Goal: Download file/media

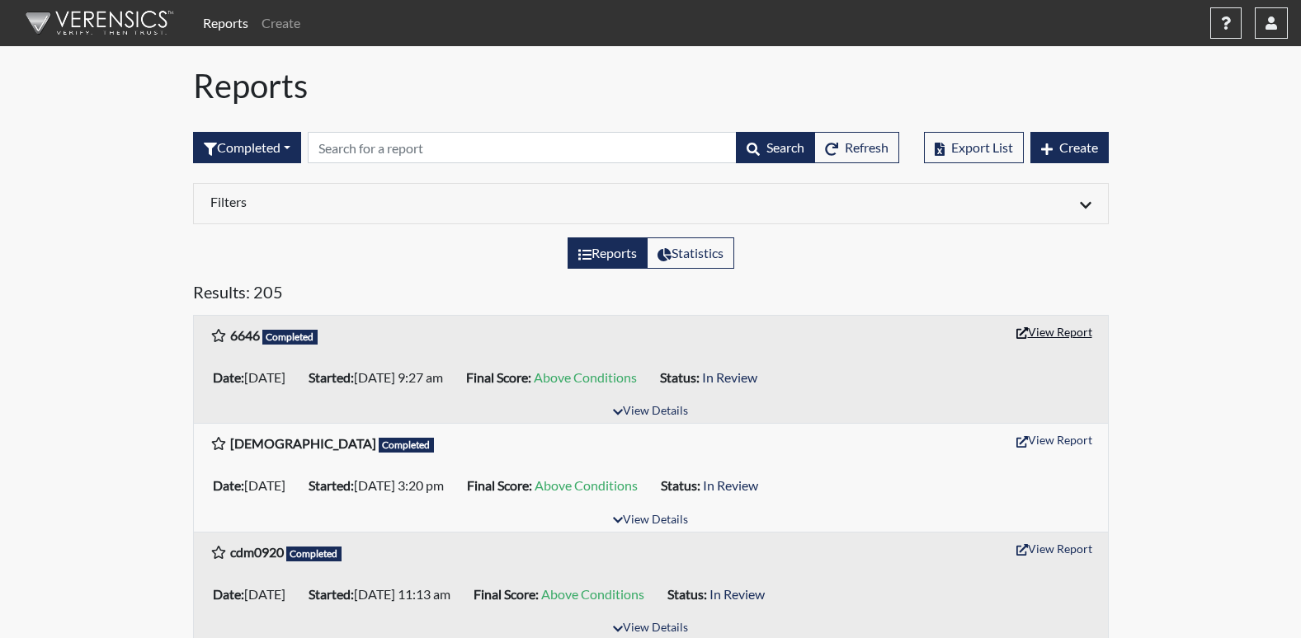
click at [1053, 335] on button "View Report" at bounding box center [1054, 332] width 91 height 26
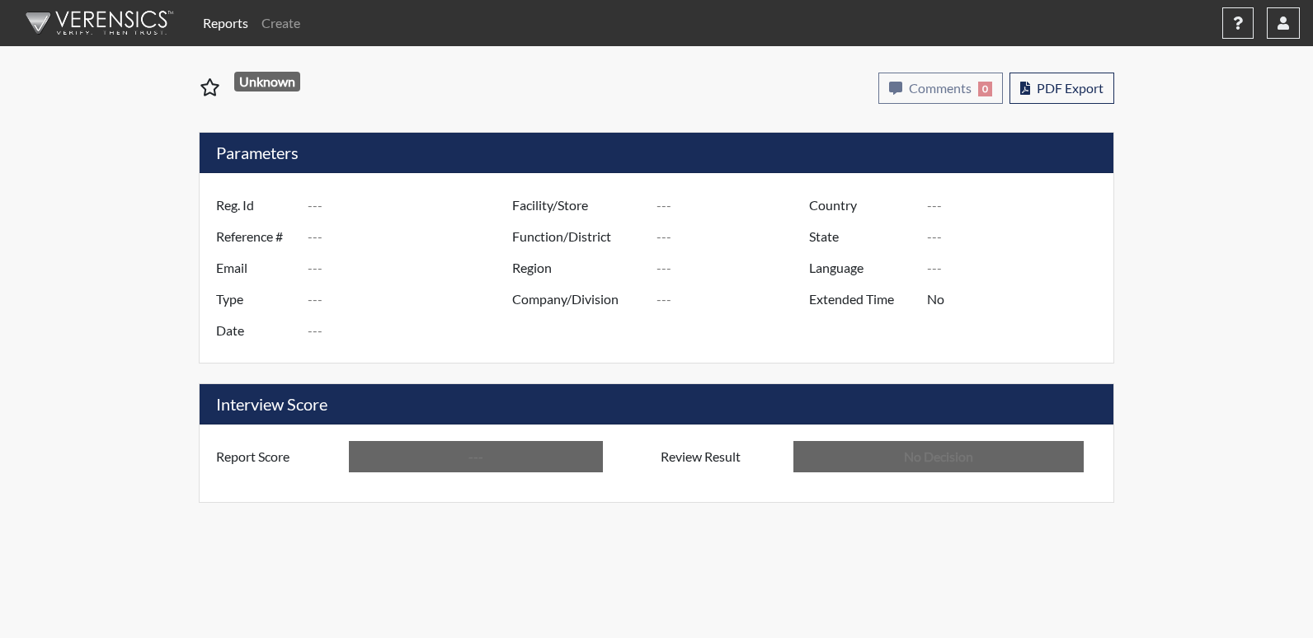
type input "6646"
type input "51238"
type input "---"
type input "Corrections Pre-Employment"
type input "Sep 12, 2025"
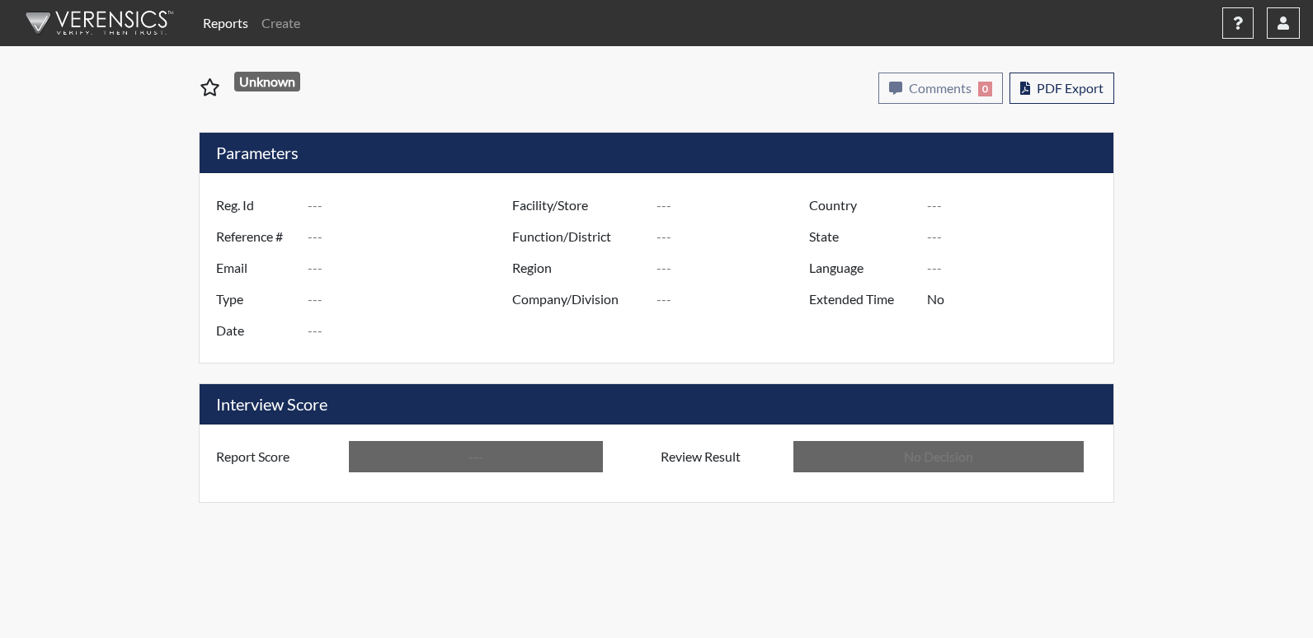
type input "Central SP"
type input "[GEOGRAPHIC_DATA]"
type input "[US_STATE]"
type input "English"
type input "Above Conditions"
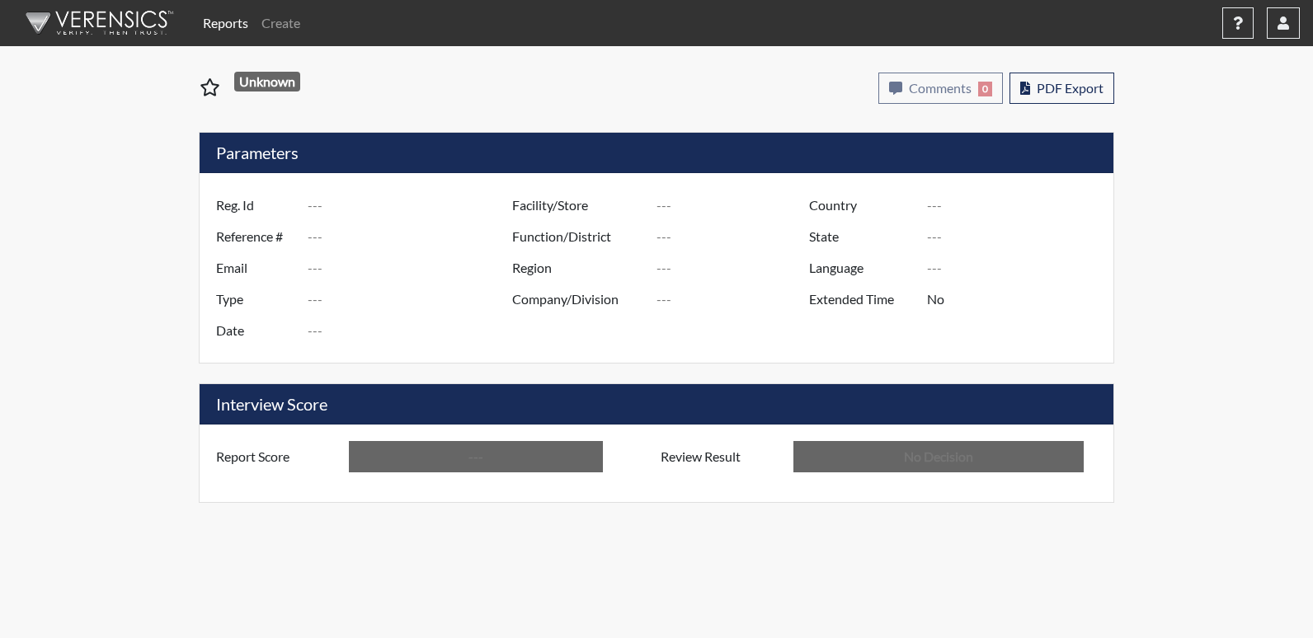
type input "In Review"
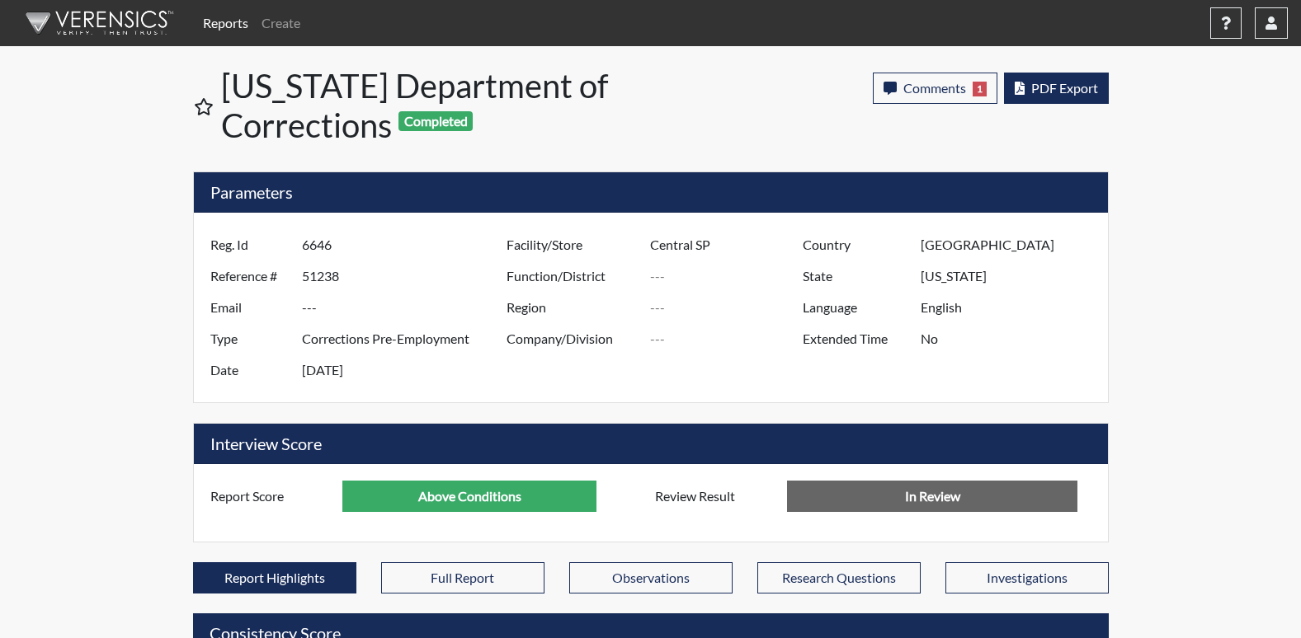
scroll to position [274, 685]
click at [1065, 87] on span "PDF Export" at bounding box center [1064, 88] width 67 height 16
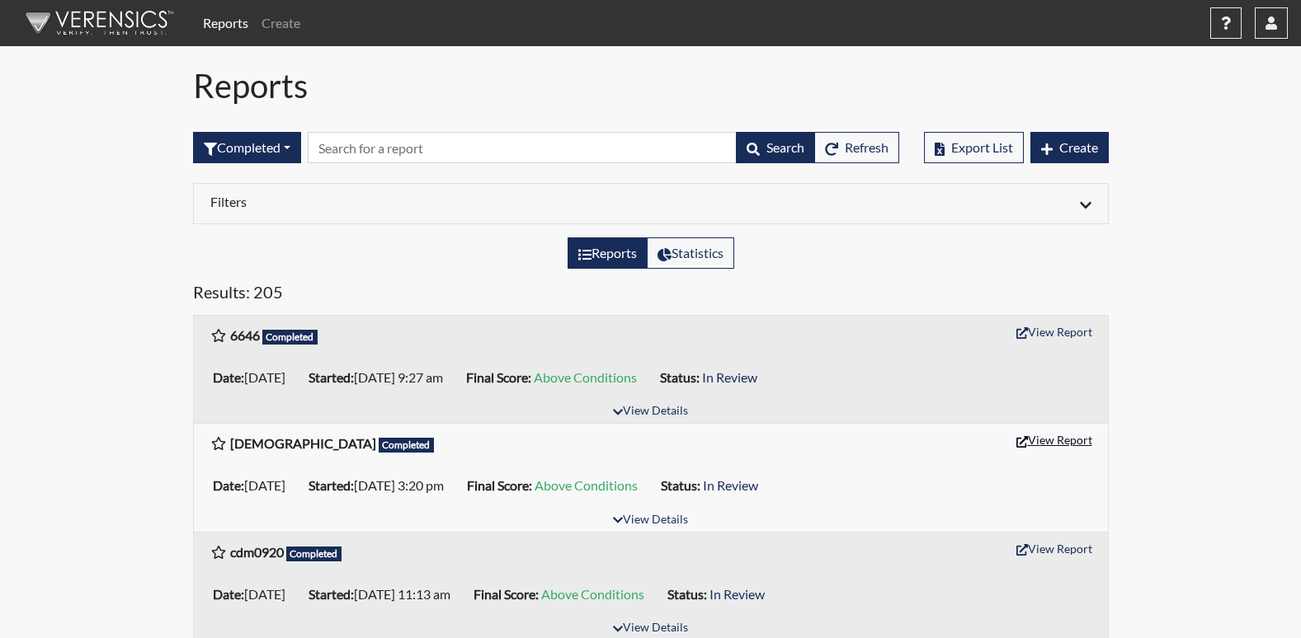
click at [1062, 441] on button "View Report" at bounding box center [1054, 440] width 91 height 26
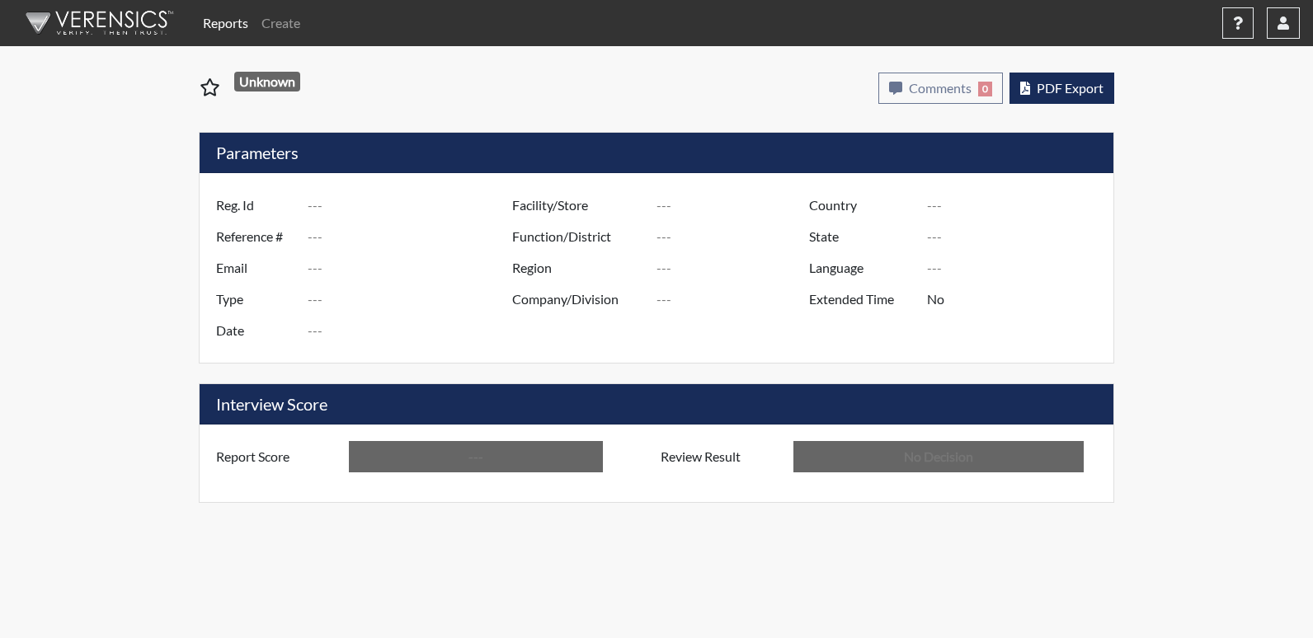
type input "[DEMOGRAPHIC_DATA]"
type input "51215"
type input "---"
type input "Corrections Pre-Employment"
type input "[DATE]"
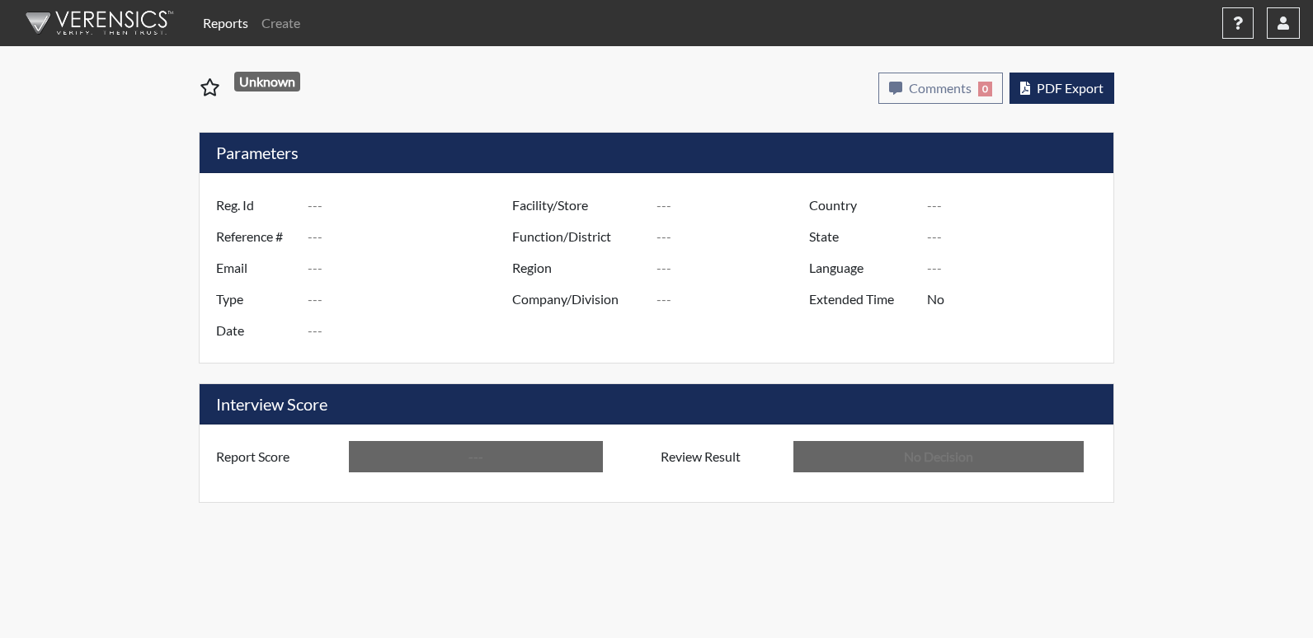
type input "Central SP"
type input "[GEOGRAPHIC_DATA]"
type input "[US_STATE]"
type input "English"
type input "Above Conditions"
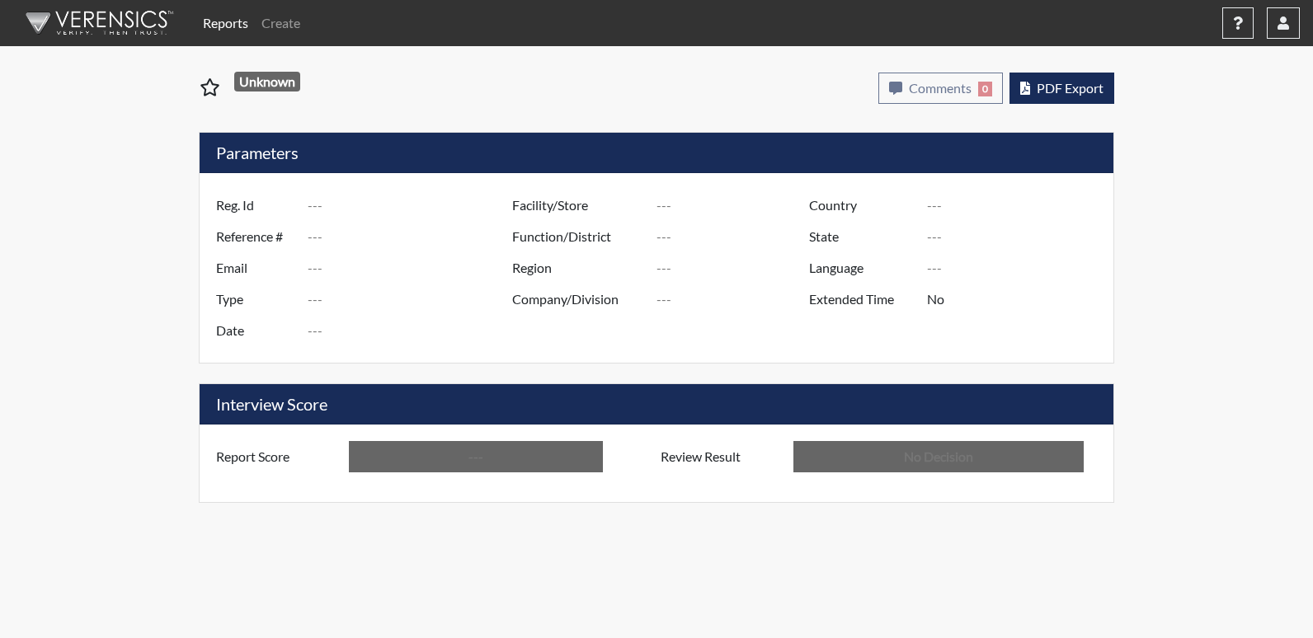
type input "In Review"
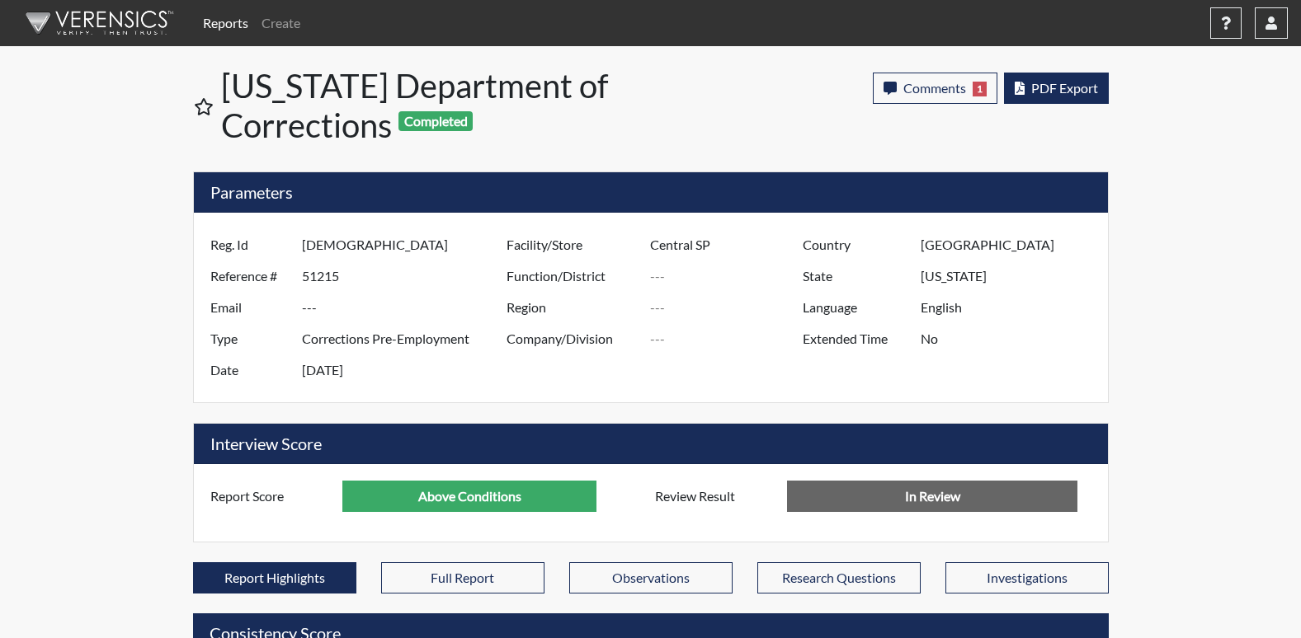
scroll to position [274, 685]
click at [1061, 89] on span "PDF Export" at bounding box center [1064, 88] width 67 height 16
